Goal: Find specific page/section: Find specific page/section

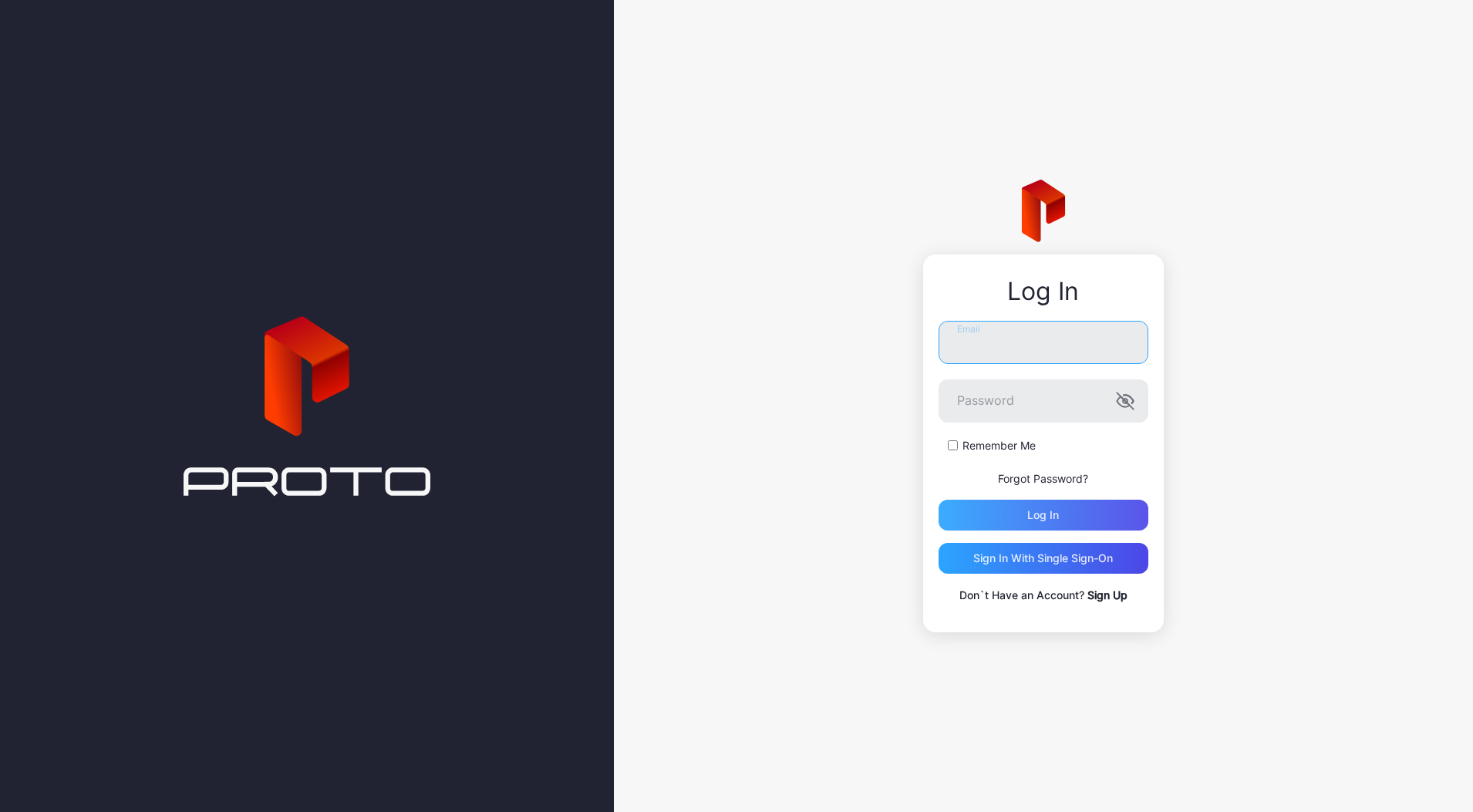
type input "**********"
click at [1044, 510] on div "Log in" at bounding box center [1043, 515] width 31 height 13
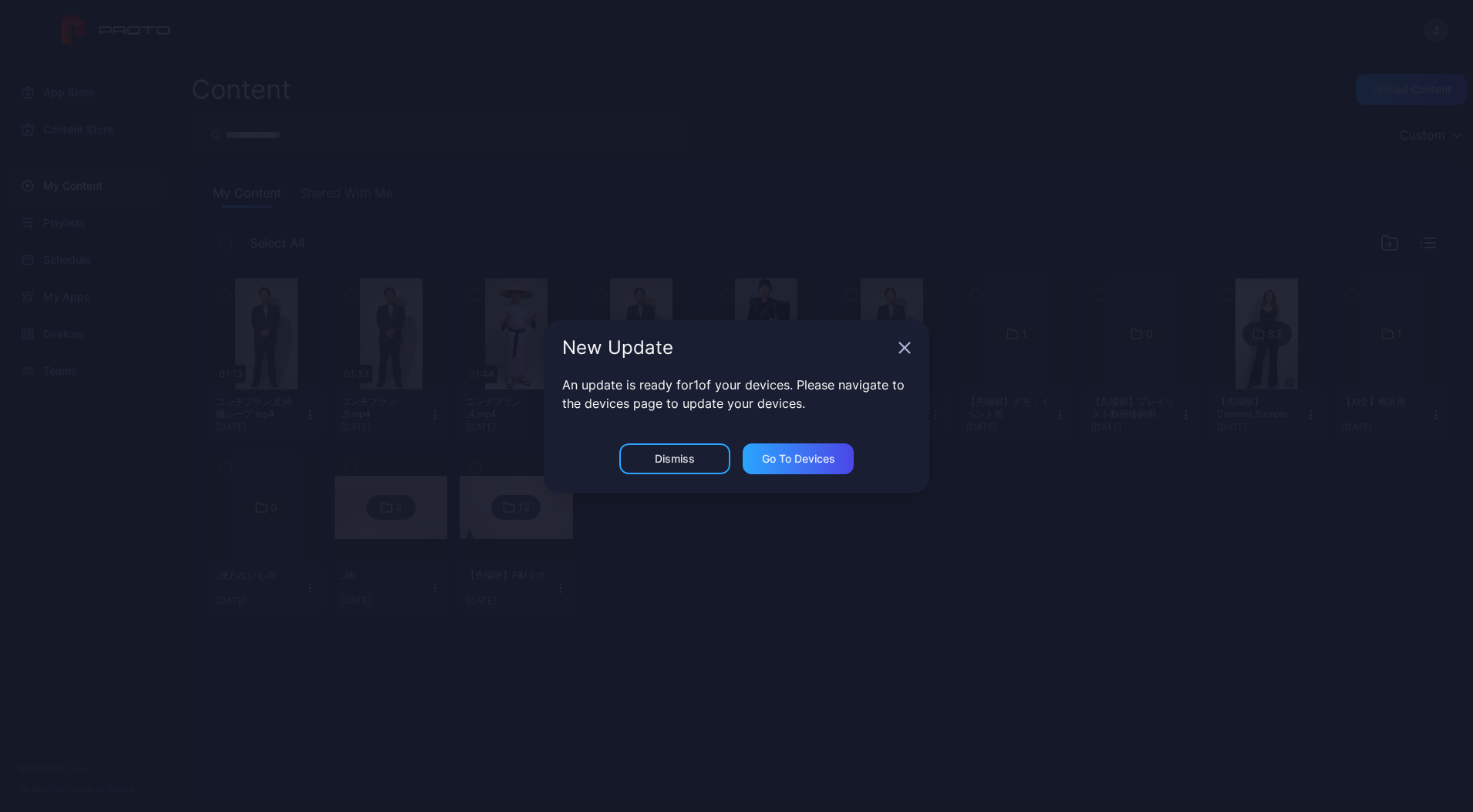
click at [904, 349] on icon "button" at bounding box center [905, 347] width 10 height 10
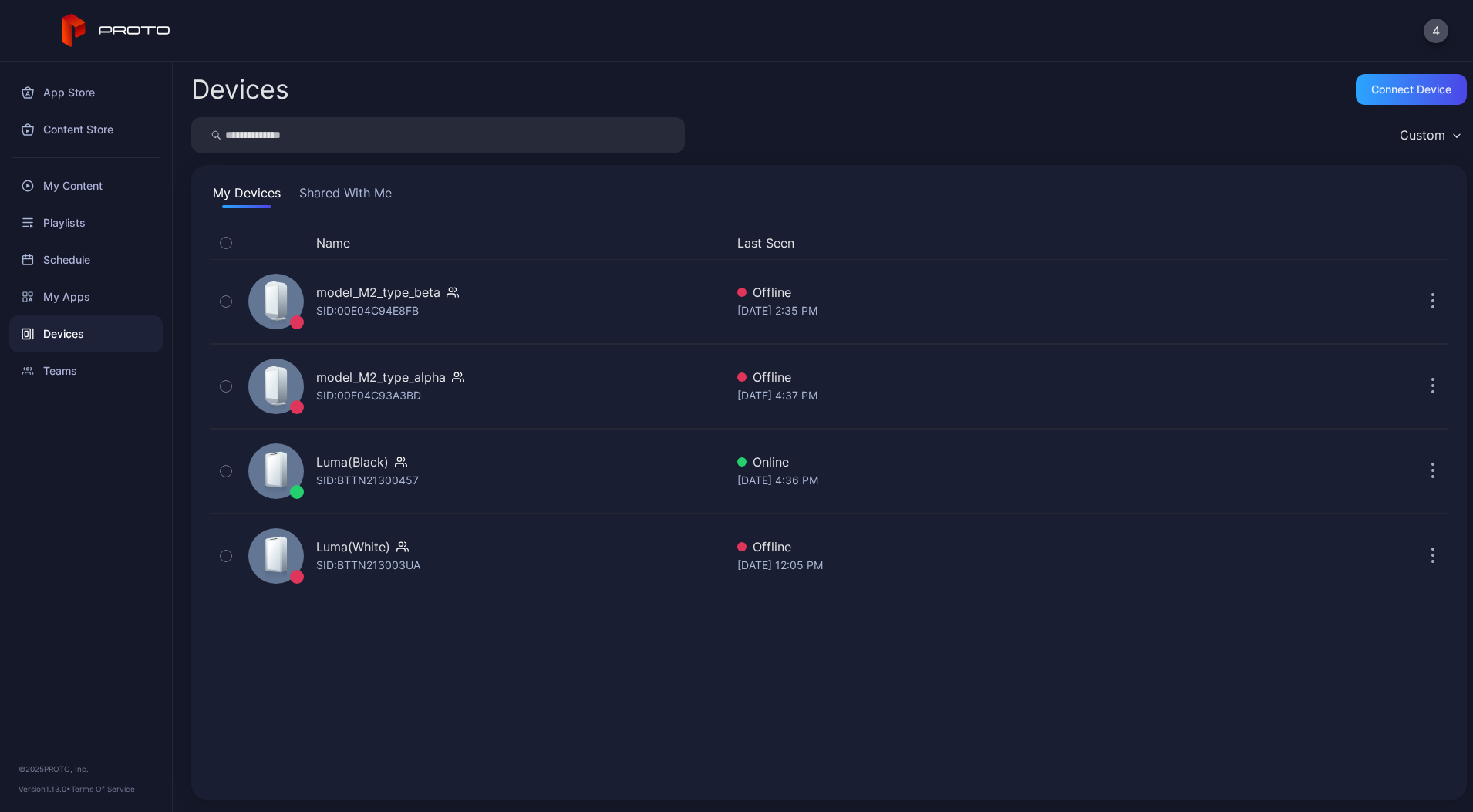
click at [364, 192] on button "Shared With Me" at bounding box center [346, 195] width 99 height 24
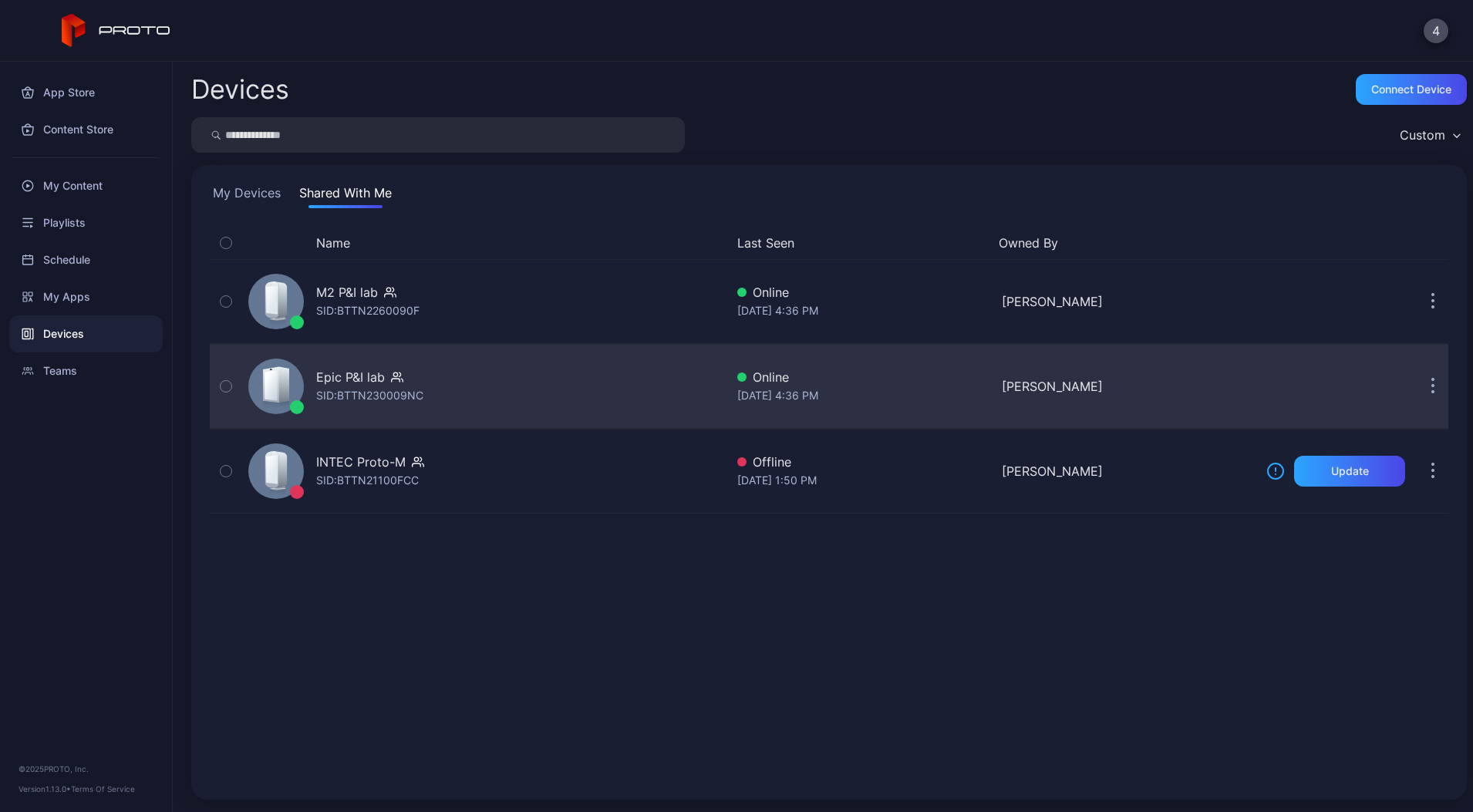
click at [454, 374] on div "Epic P&I lab SID: BTTN230009NC" at bounding box center [484, 386] width 483 height 77
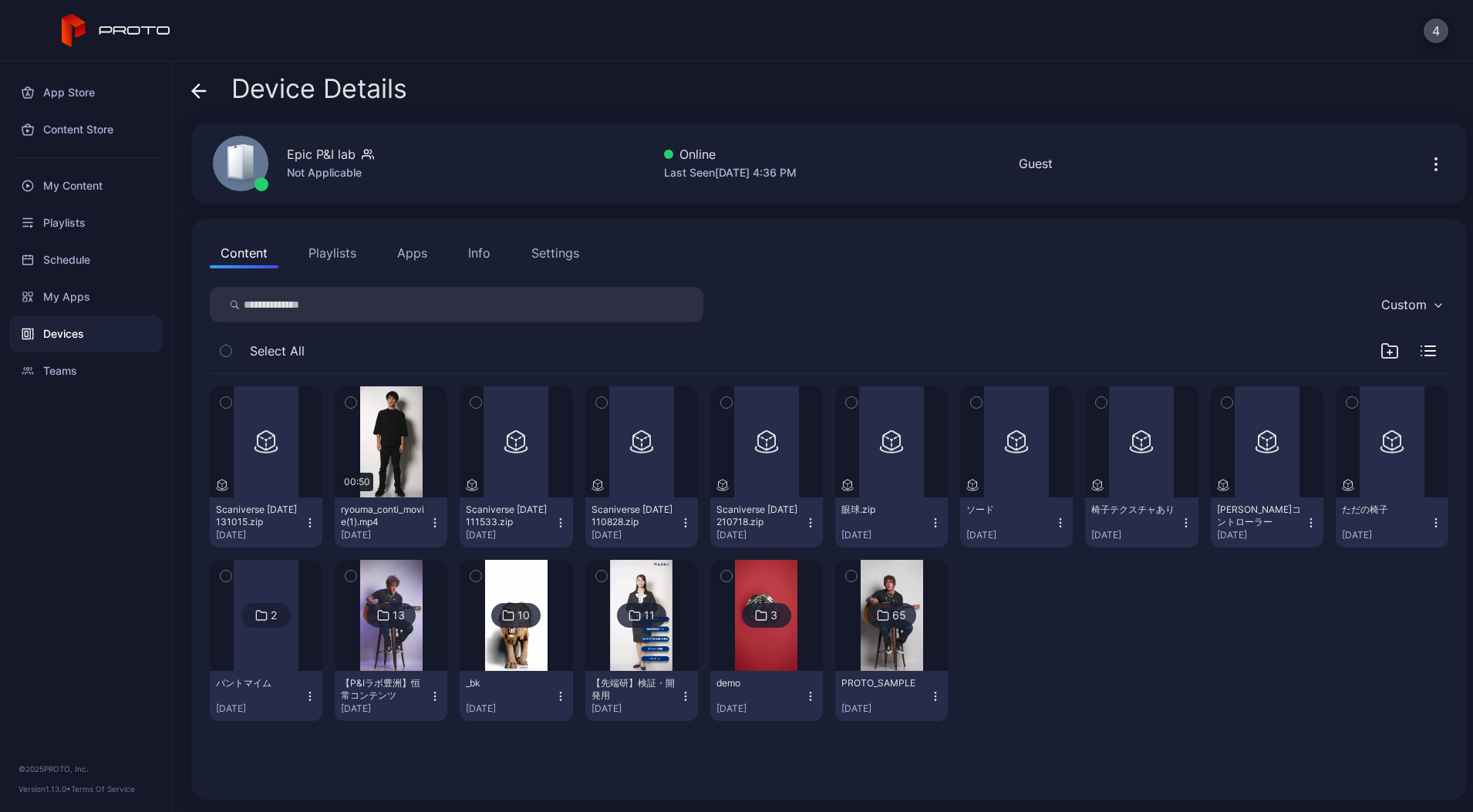
click at [929, 696] on div "PROTO_SAMPLE [DATE]" at bounding box center [885, 696] width 88 height 38
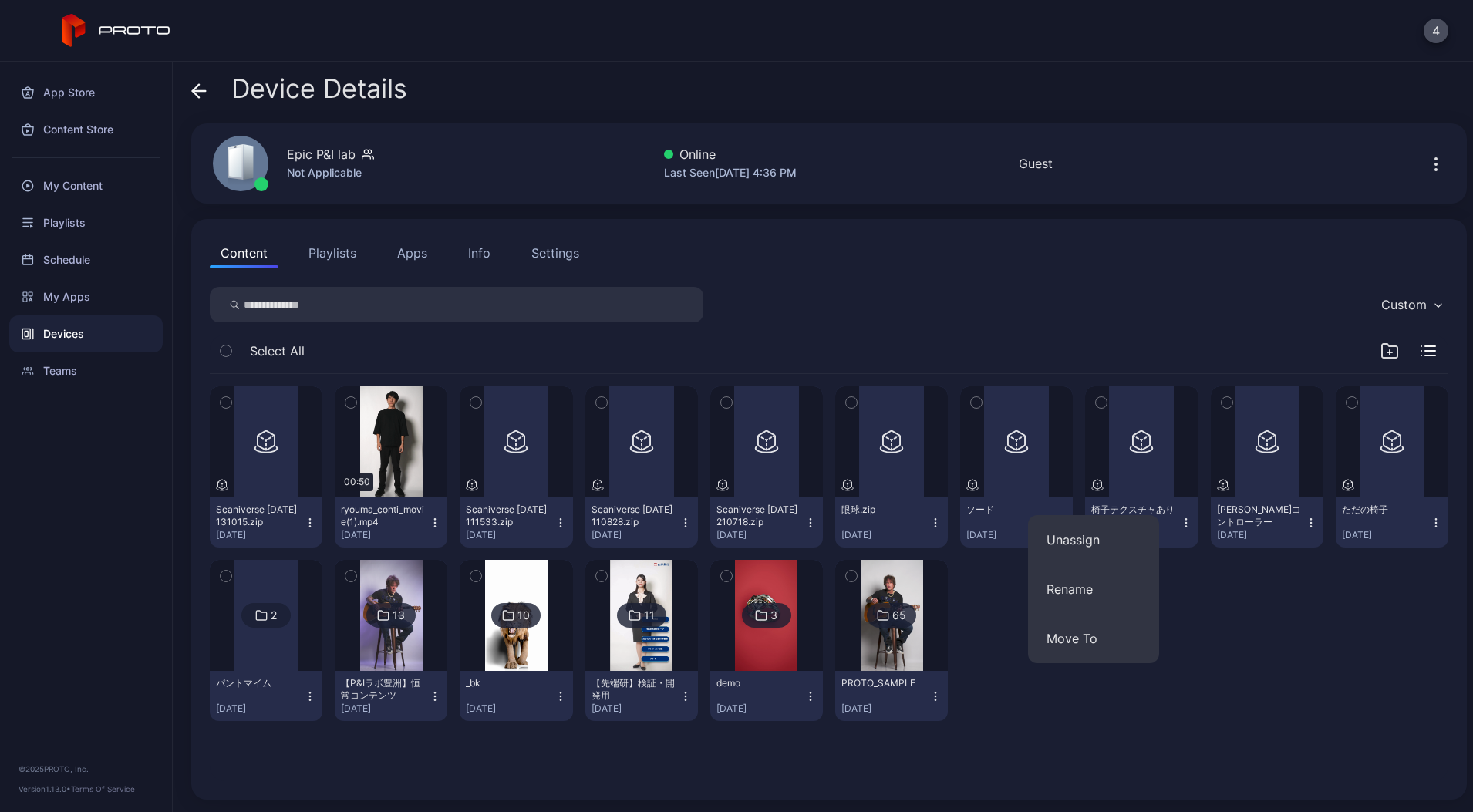
click at [929, 696] on div "PROTO_SAMPLE [DATE]" at bounding box center [885, 696] width 88 height 38
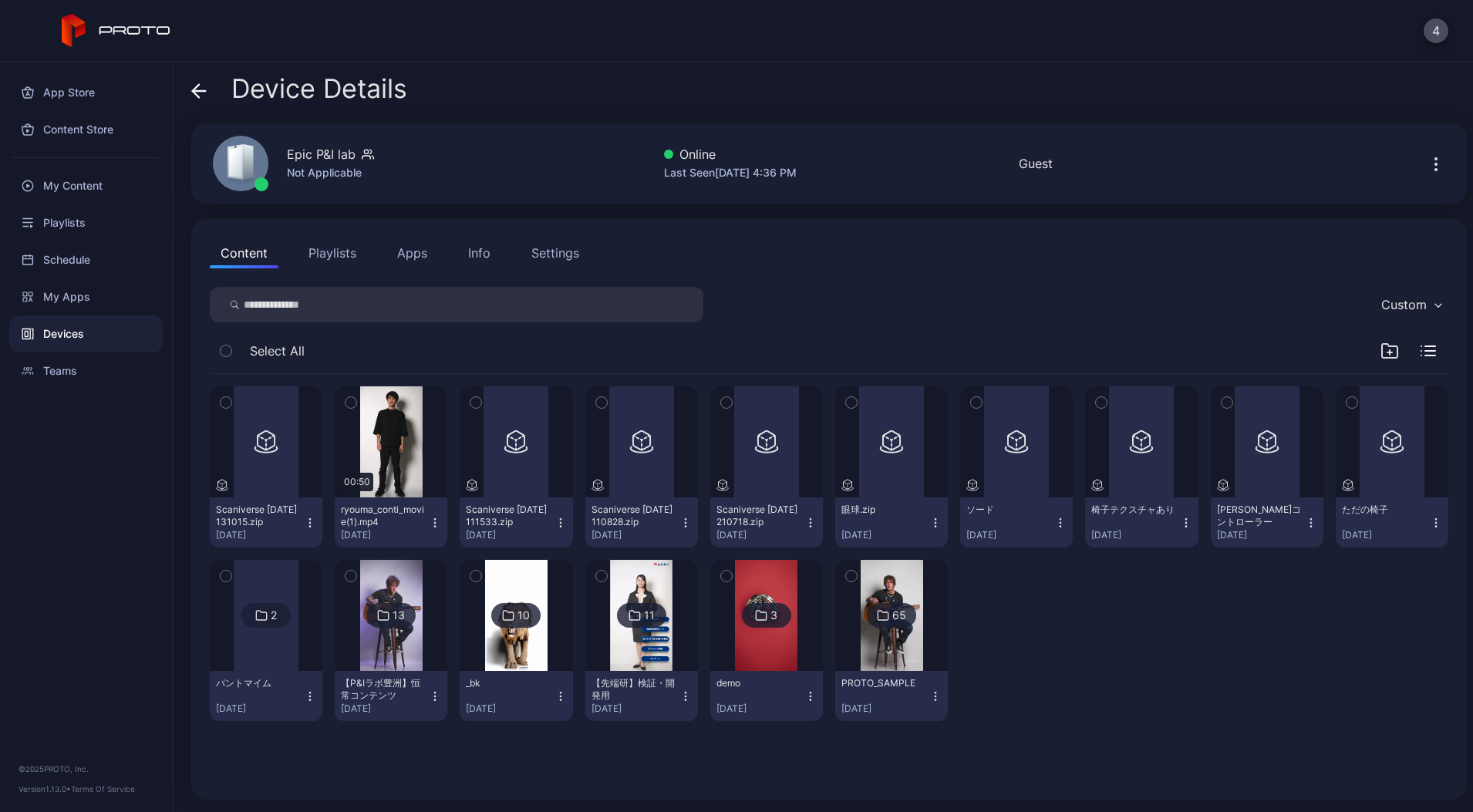
click at [923, 632] on img at bounding box center [892, 615] width 63 height 111
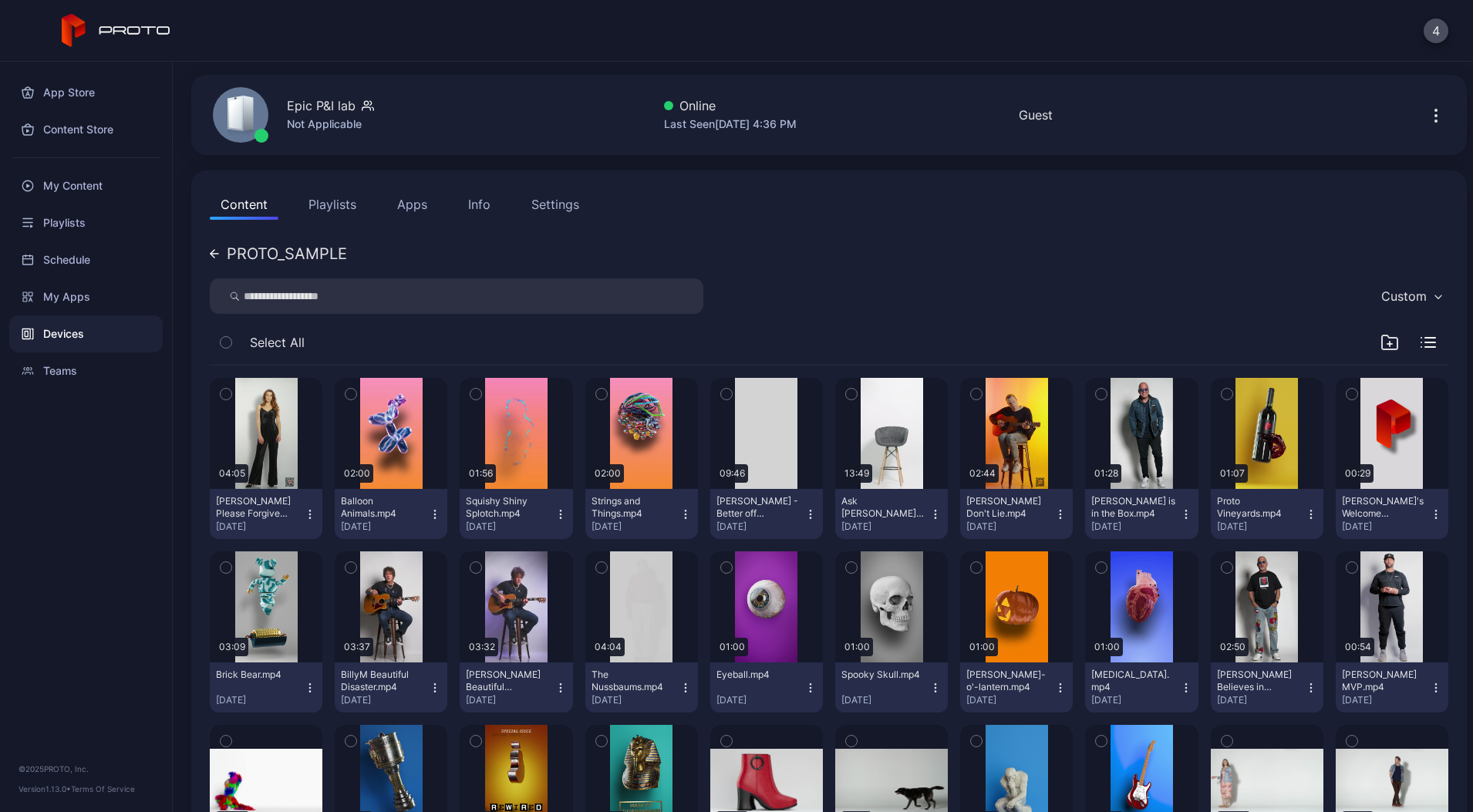
scroll to position [47, 0]
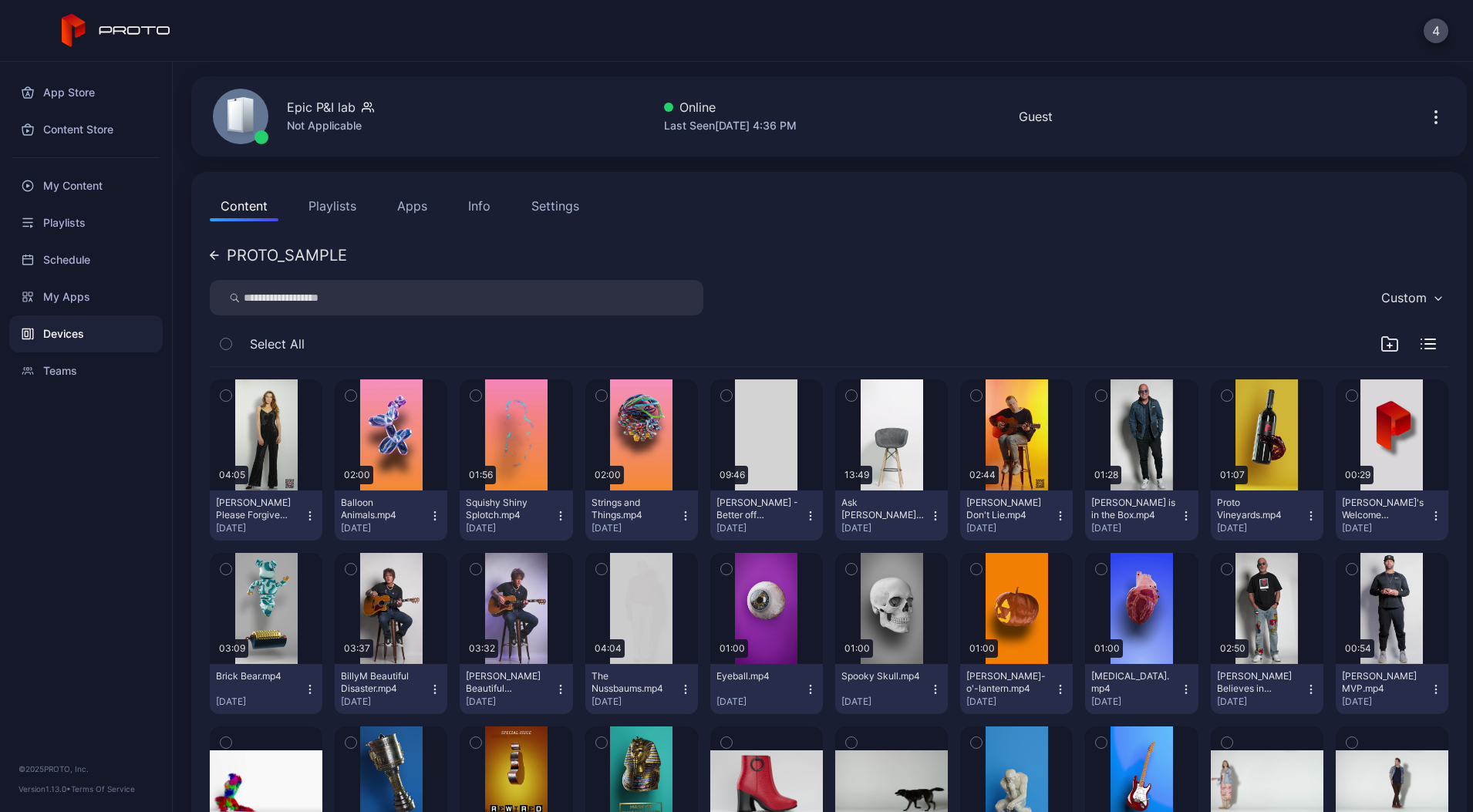
click at [215, 260] on div "PROTO_SAMPLE" at bounding box center [278, 255] width 138 height 15
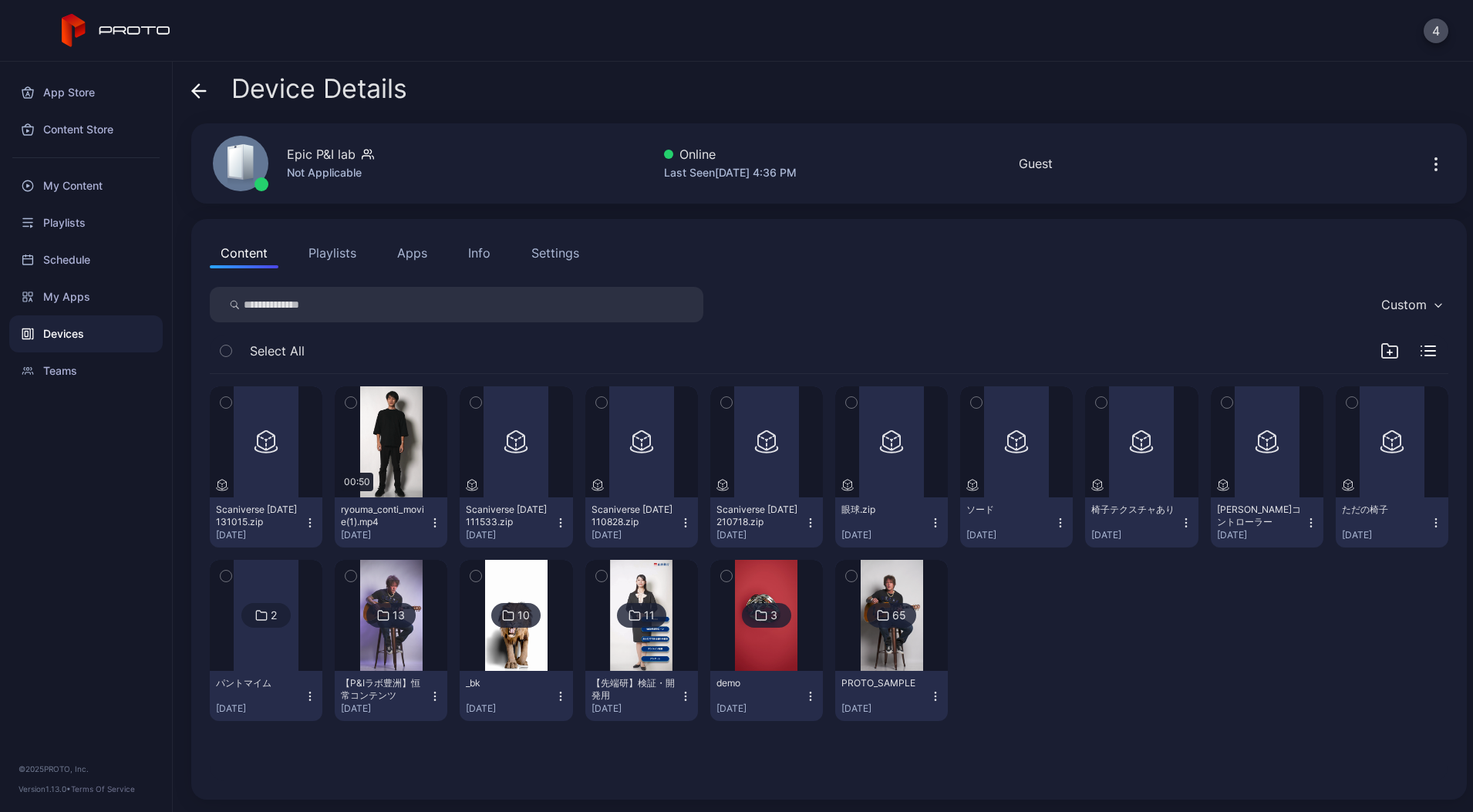
click at [422, 636] on img at bounding box center [392, 615] width 63 height 111
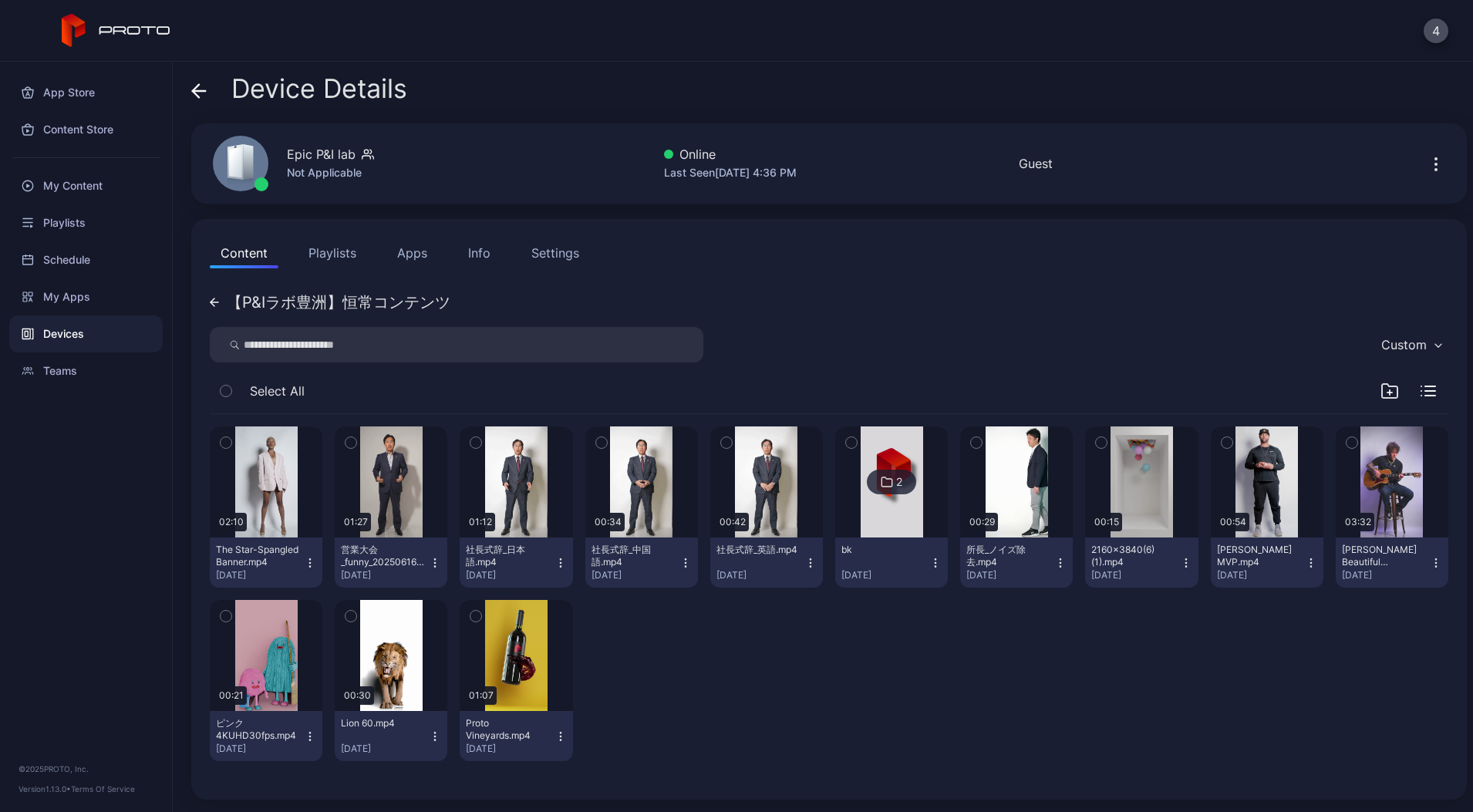
click at [219, 297] on div "【P&Iラボ豊洲】恒常コンテンツ" at bounding box center [330, 302] width 241 height 15
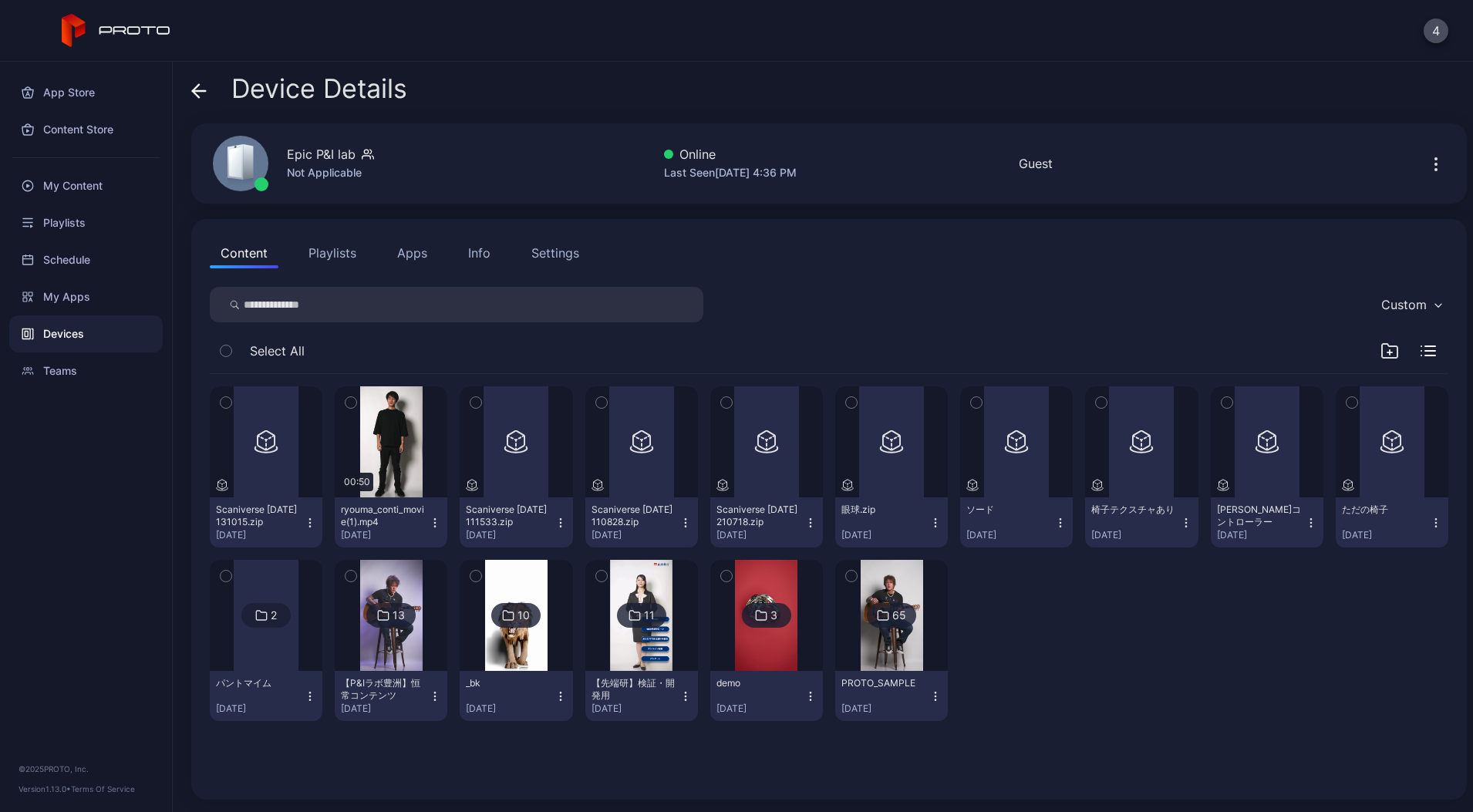
click at [923, 656] on img at bounding box center [892, 615] width 63 height 111
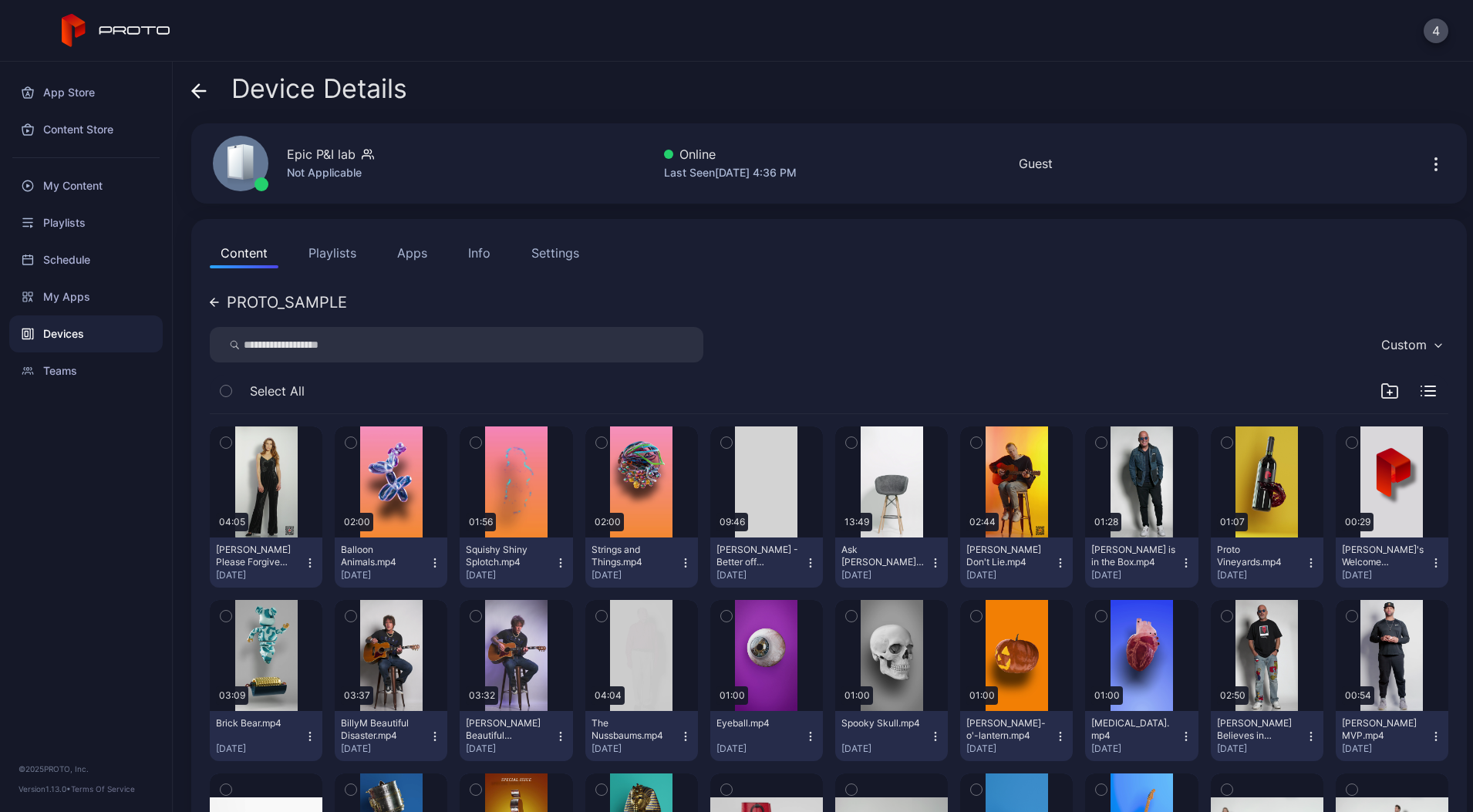
click at [215, 305] on icon at bounding box center [212, 302] width 4 height 8
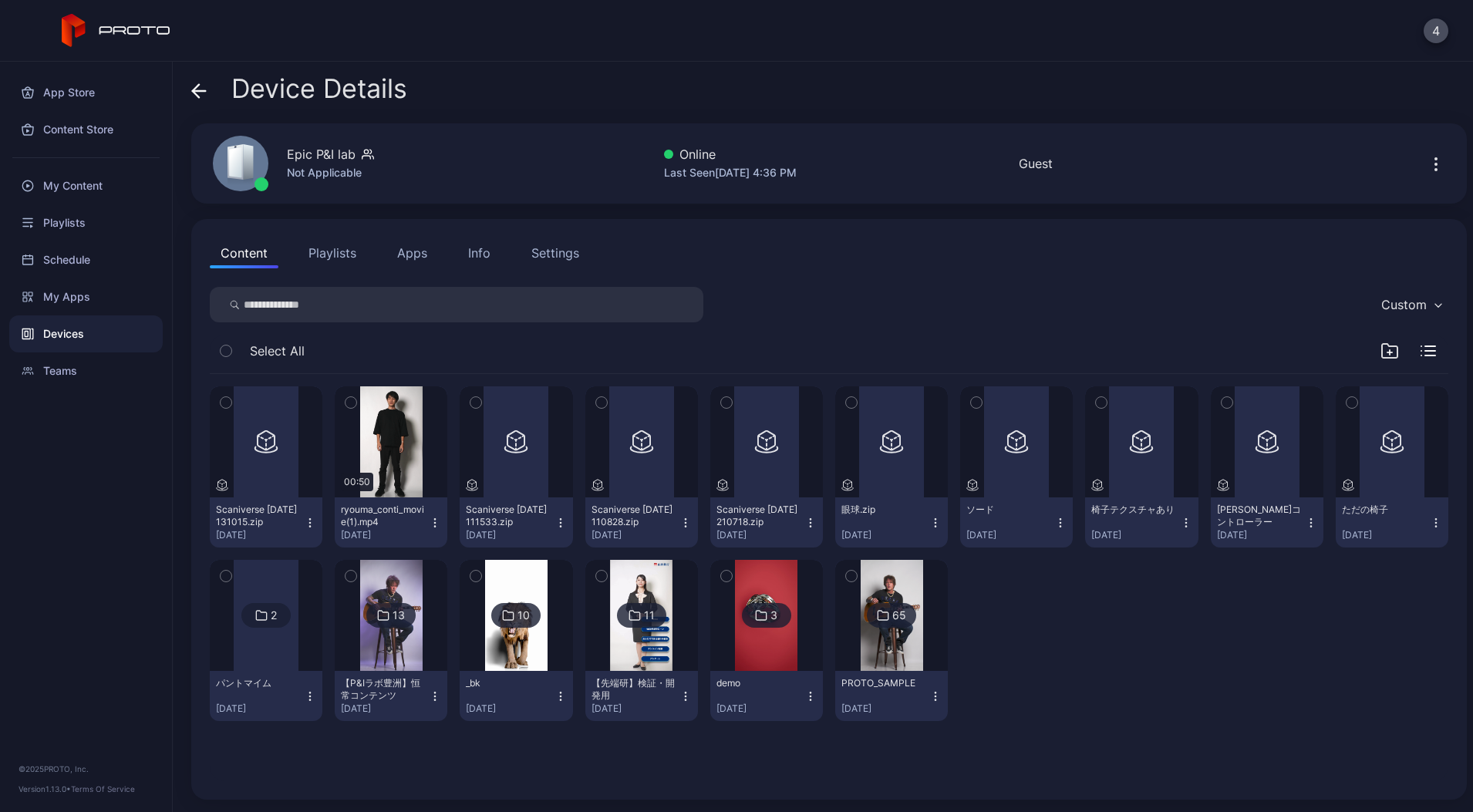
click at [422, 643] on img at bounding box center [392, 615] width 63 height 111
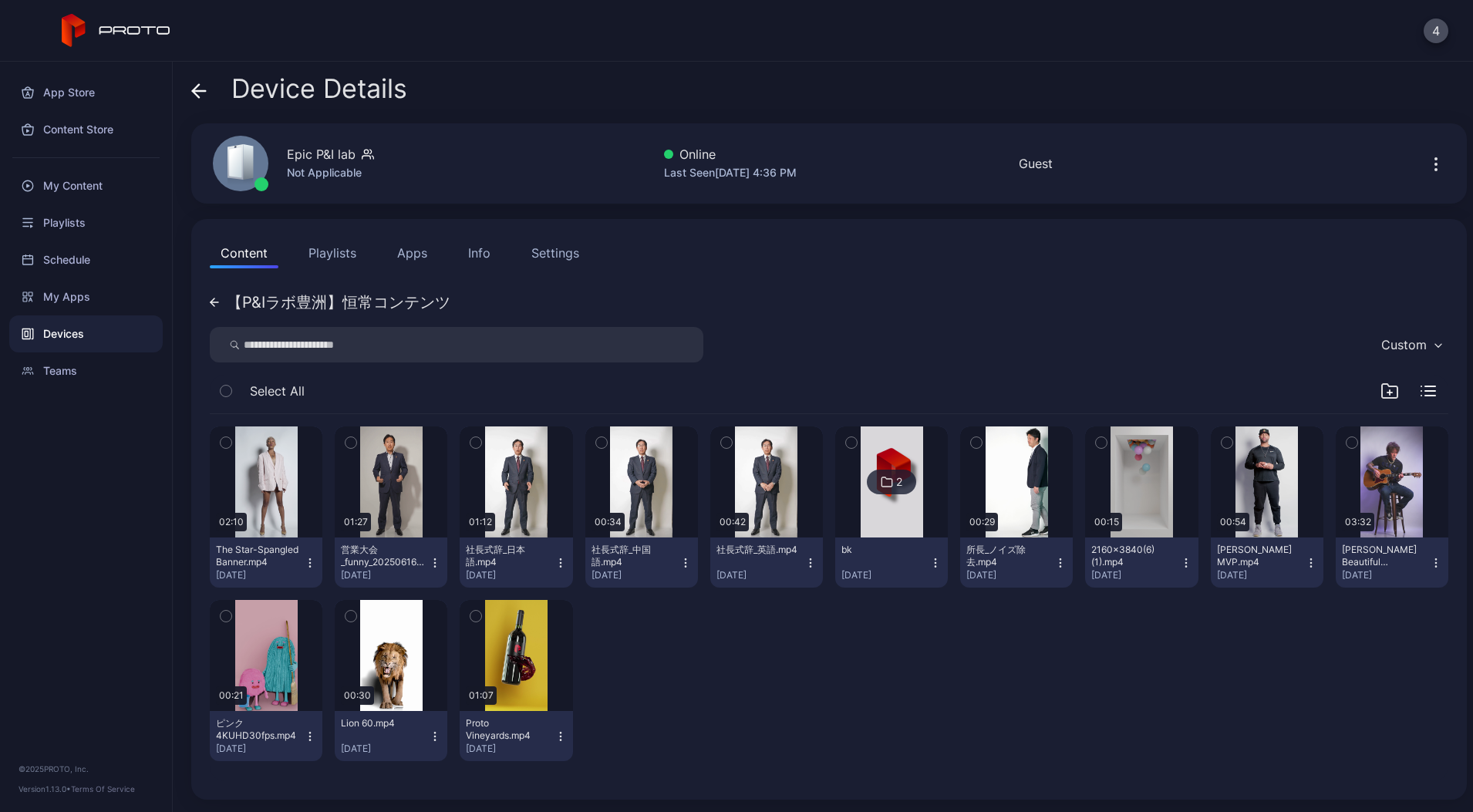
click at [1347, 699] on div "02:10 The Star-Spangled Banner.mp4 [DATE] 01:27 営業大会_funny_20250616.mp4 [DATE] …" at bounding box center [829, 594] width 1238 height 359
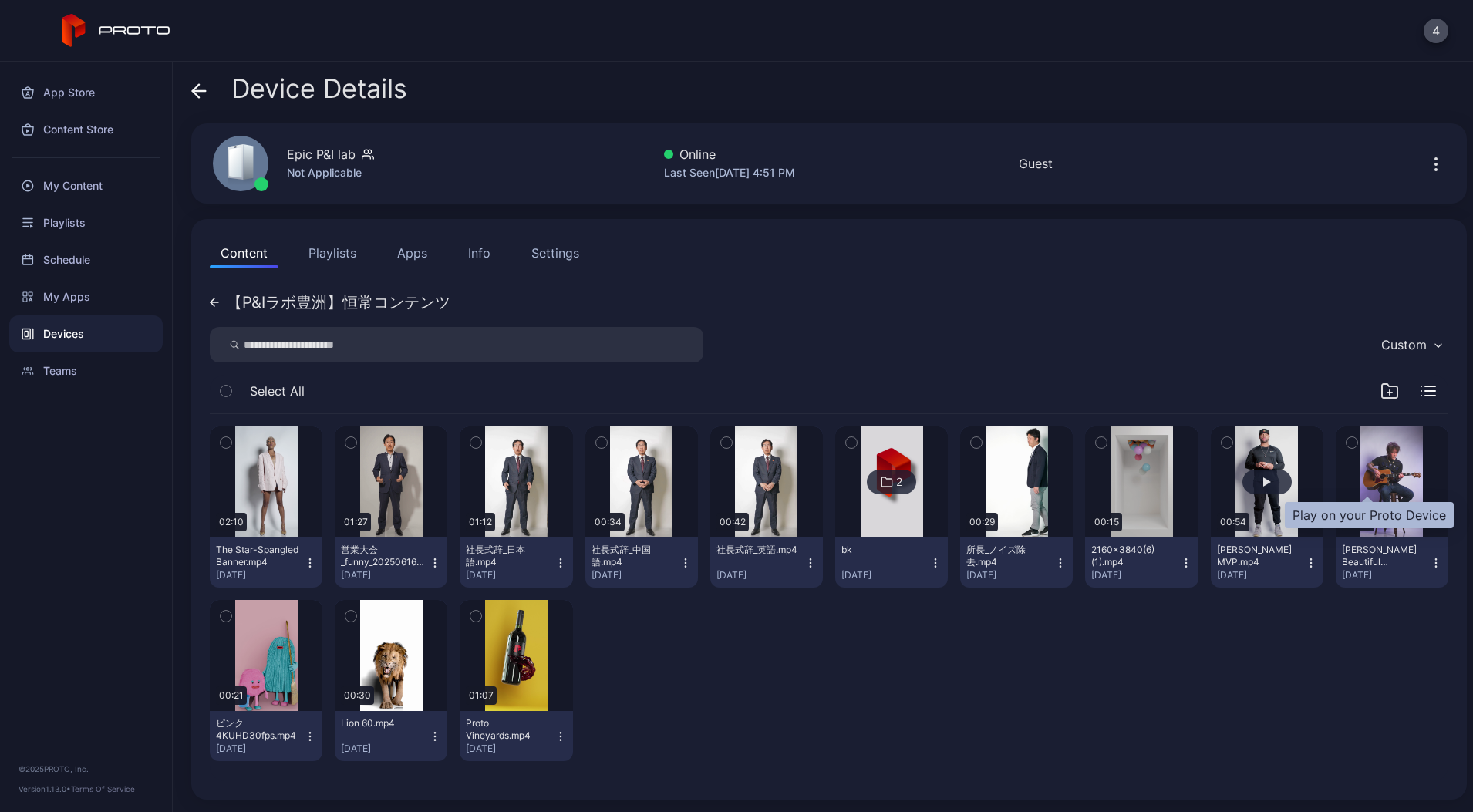
click at [1272, 481] on div "button" at bounding box center [1267, 481] width 8 height 9
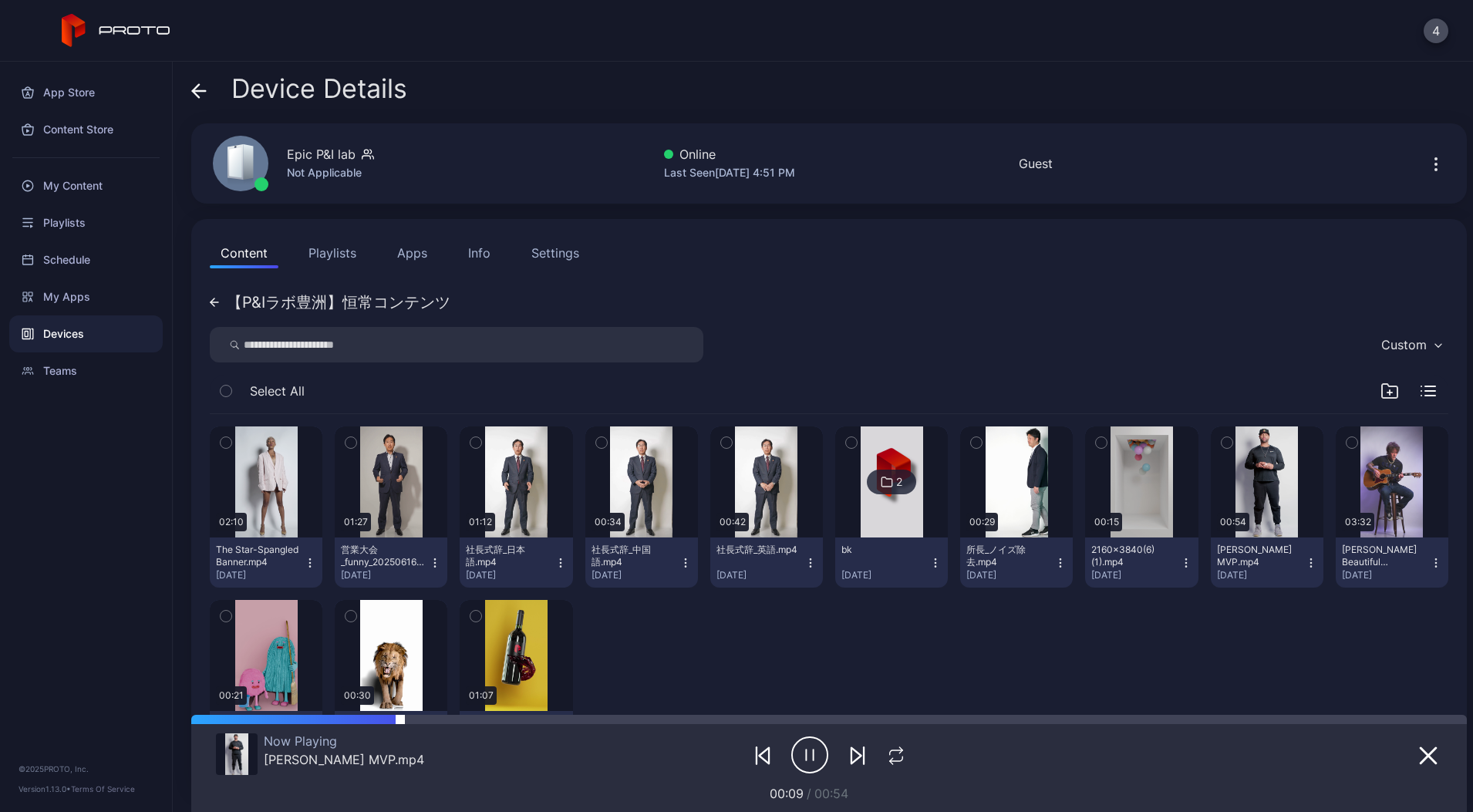
click at [898, 716] on div at bounding box center [933, 719] width 1067 height 9
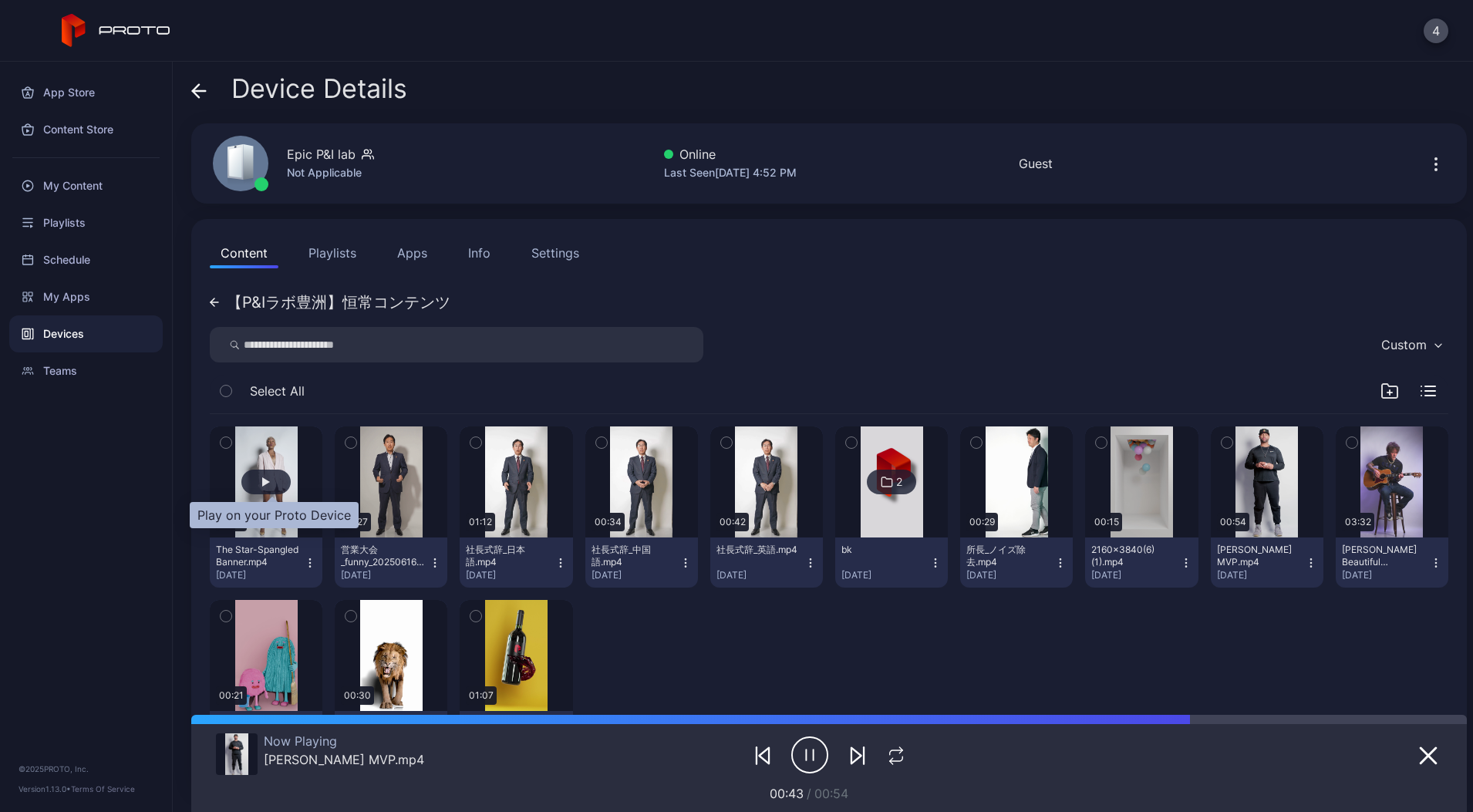
click at [274, 476] on div "button" at bounding box center [266, 481] width 49 height 24
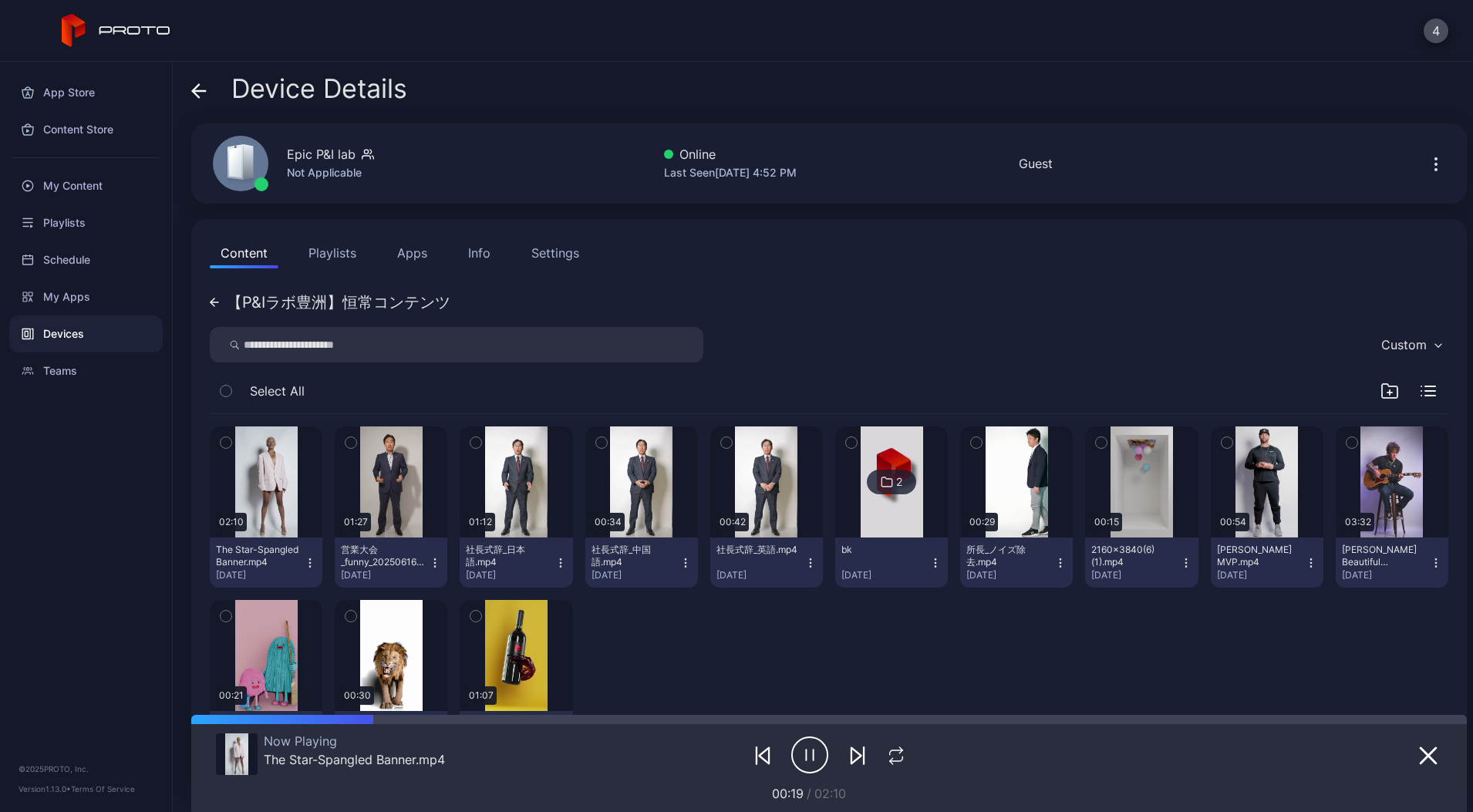
click at [93, 478] on div "App Store Content Store My Content Playlists Schedule My Apps Devices Teams © 2…" at bounding box center [86, 437] width 173 height 750
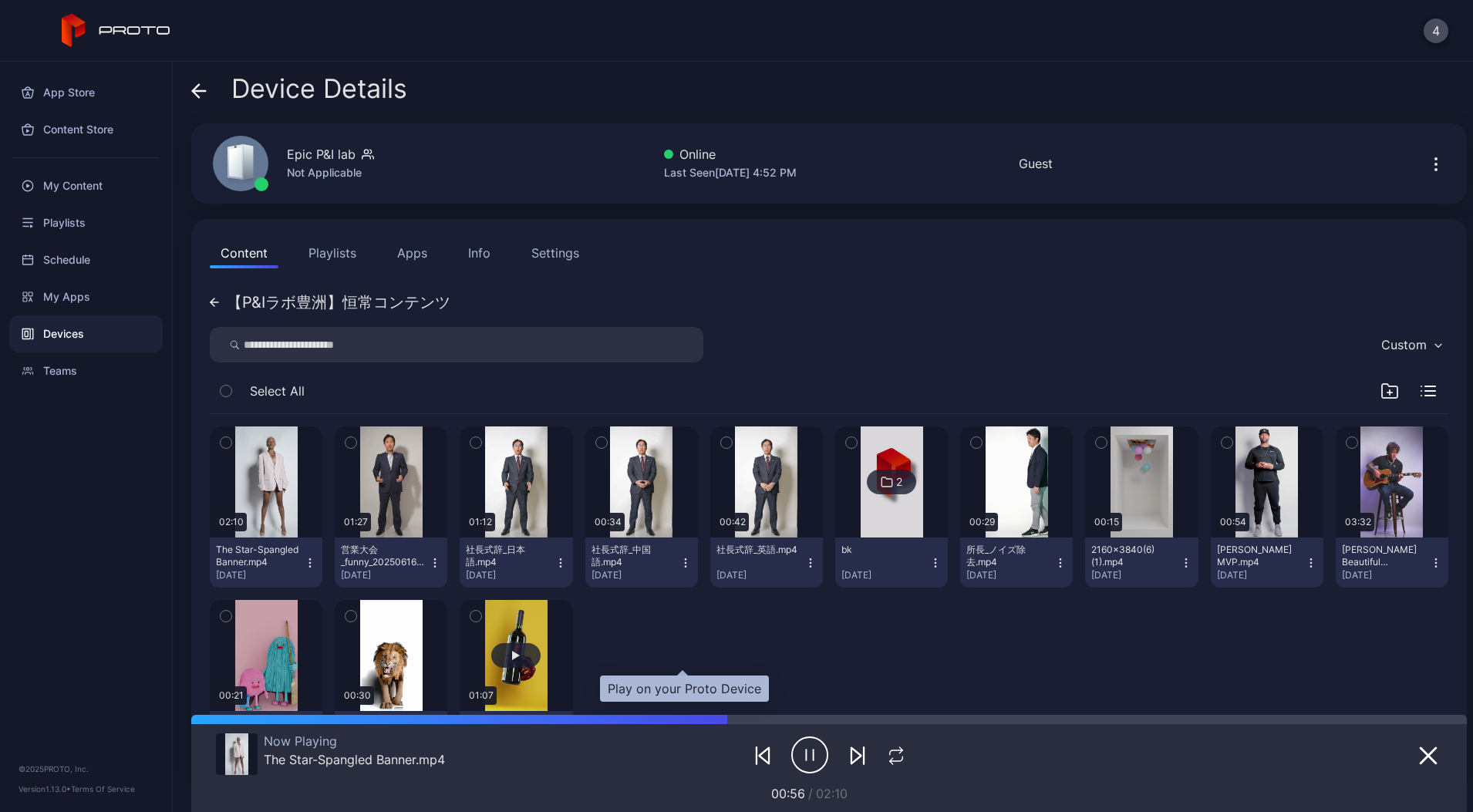
click at [541, 652] on div "button" at bounding box center [516, 655] width 49 height 24
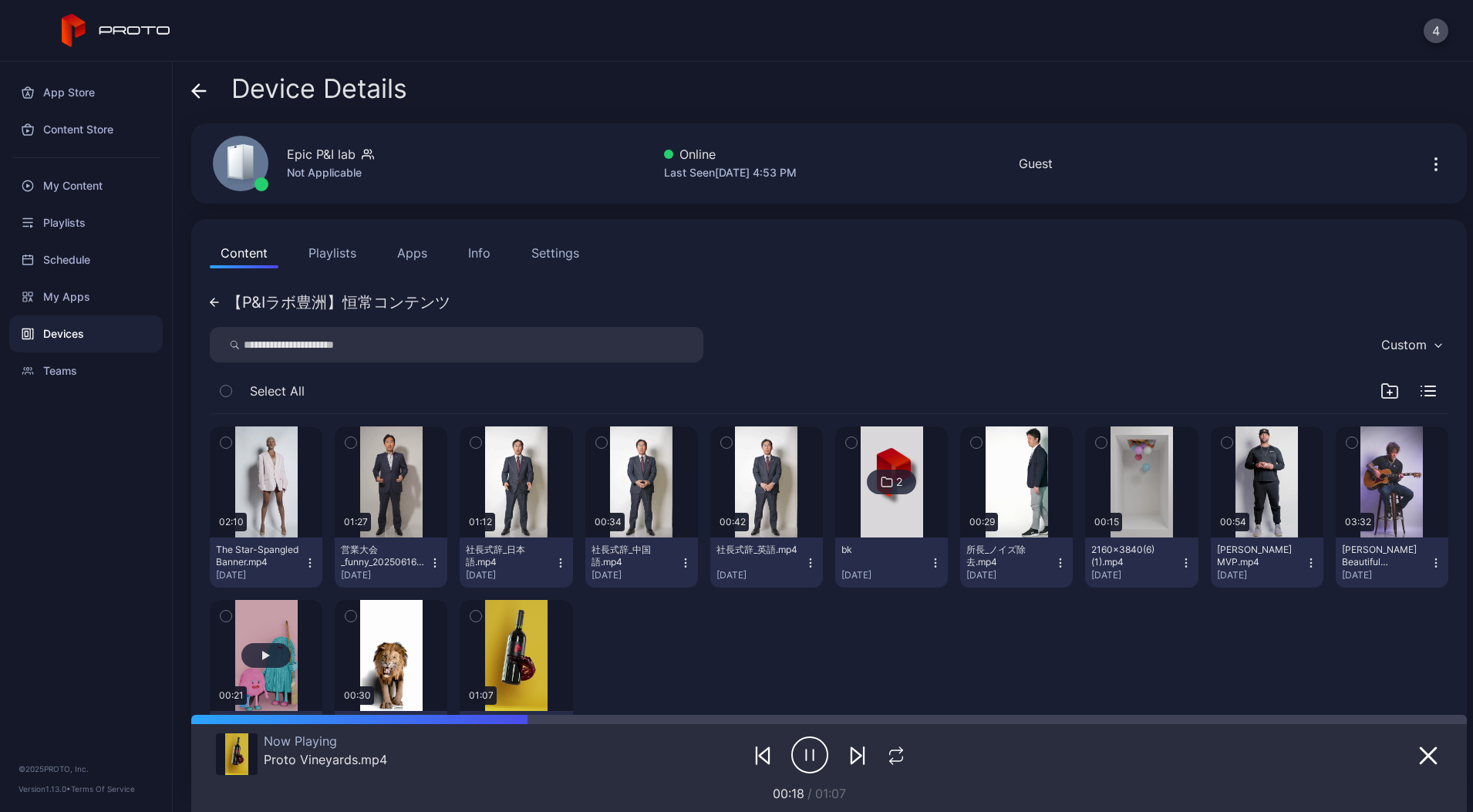
click at [323, 633] on button "button" at bounding box center [265, 656] width 112 height 111
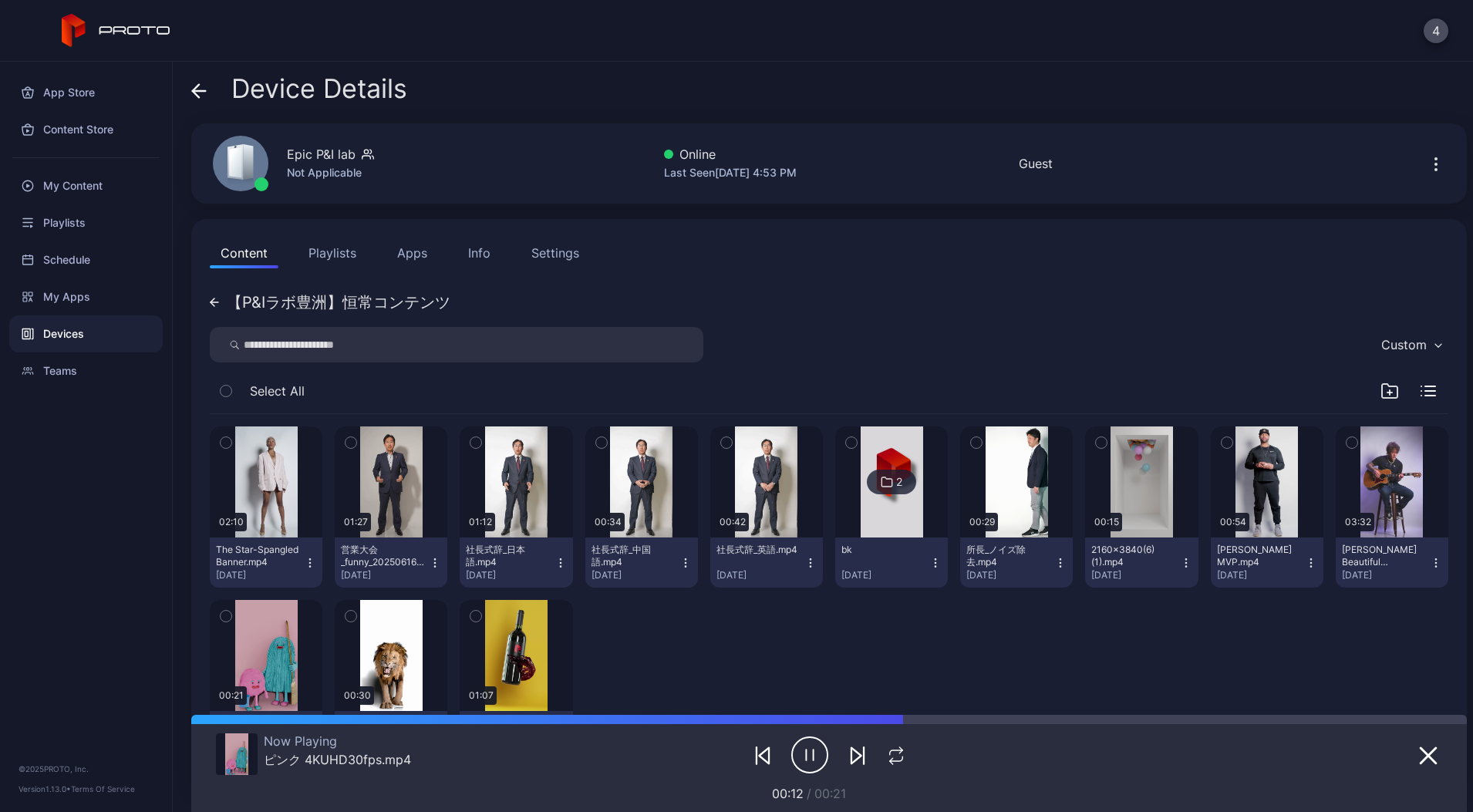
click at [427, 260] on button "Apps" at bounding box center [413, 252] width 52 height 31
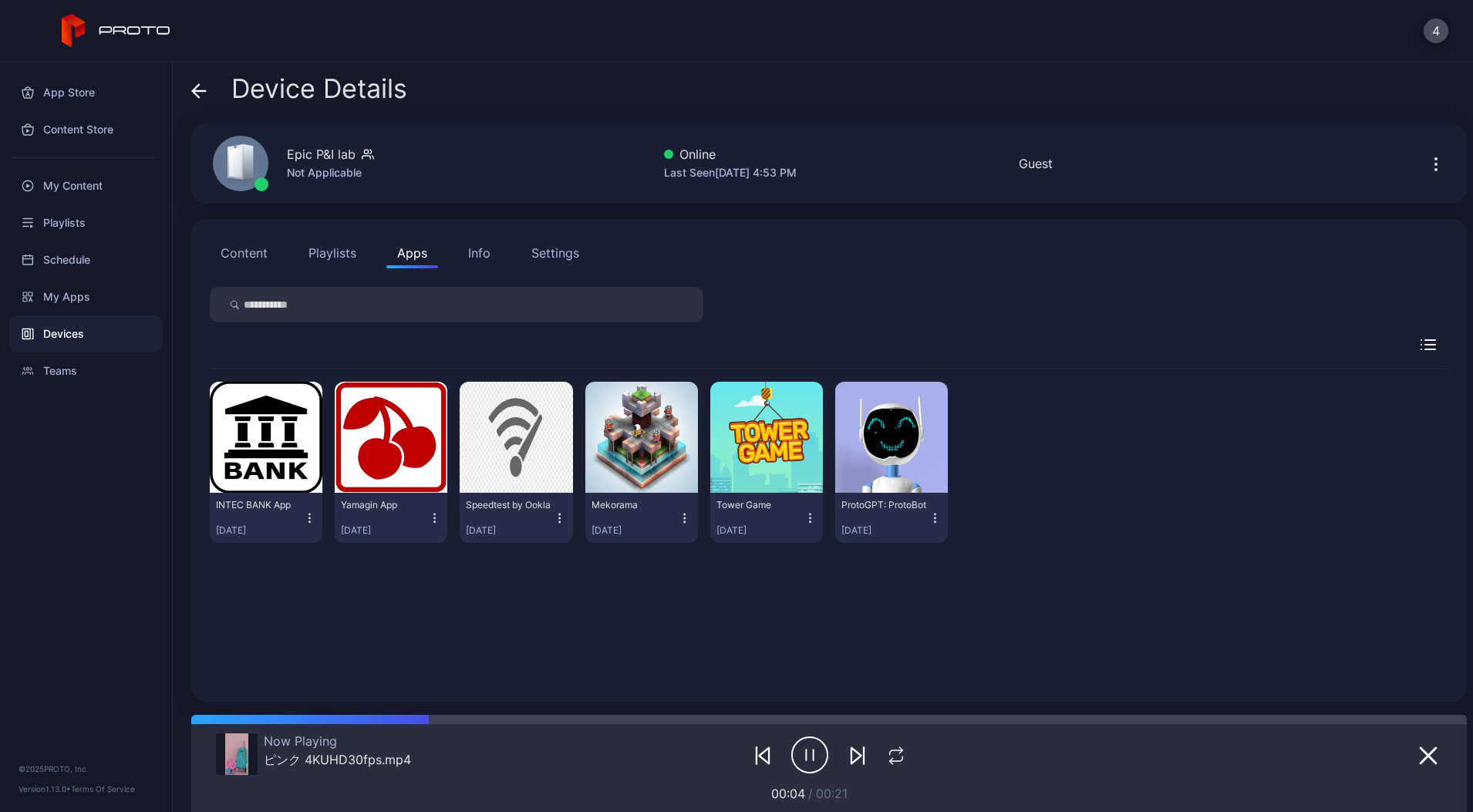
click at [814, 754] on icon "button" at bounding box center [814, 755] width 0 height 11
click at [299, 452] on button "button" at bounding box center [265, 437] width 112 height 111
